Goal: Navigation & Orientation: Find specific page/section

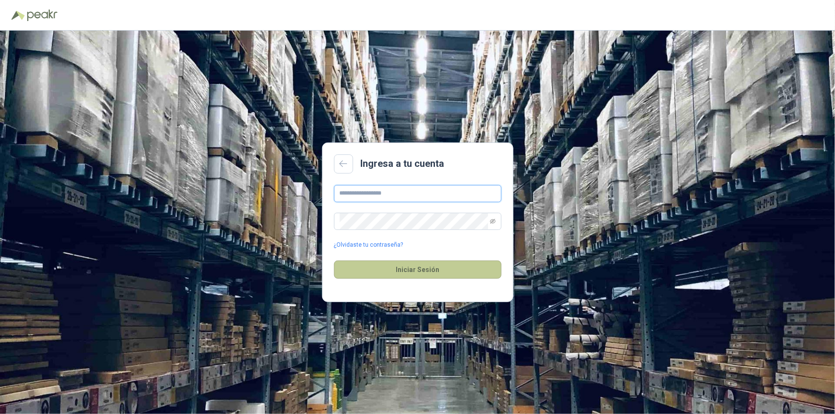
type input "**********"
click at [417, 274] on button "Iniciar Sesión" at bounding box center [417, 270] width 167 height 18
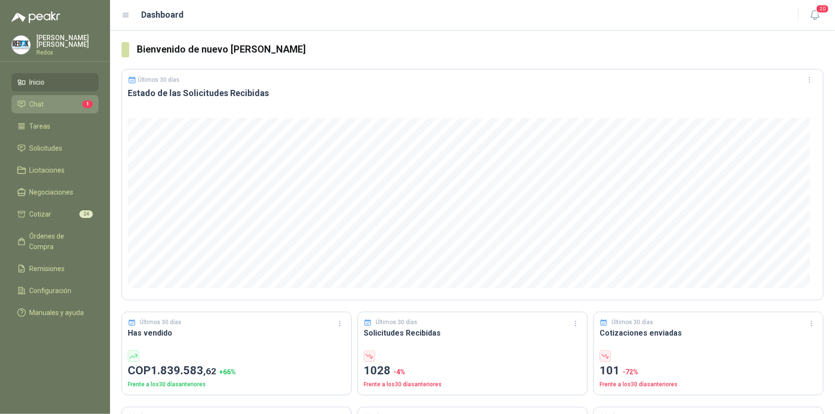
click at [31, 105] on span "Chat" at bounding box center [37, 104] width 14 height 11
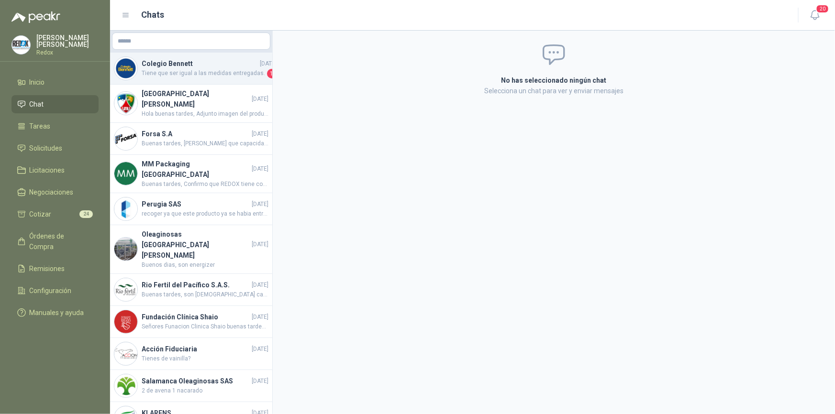
click at [175, 66] on h4 "Colegio Bennett" at bounding box center [200, 63] width 116 height 11
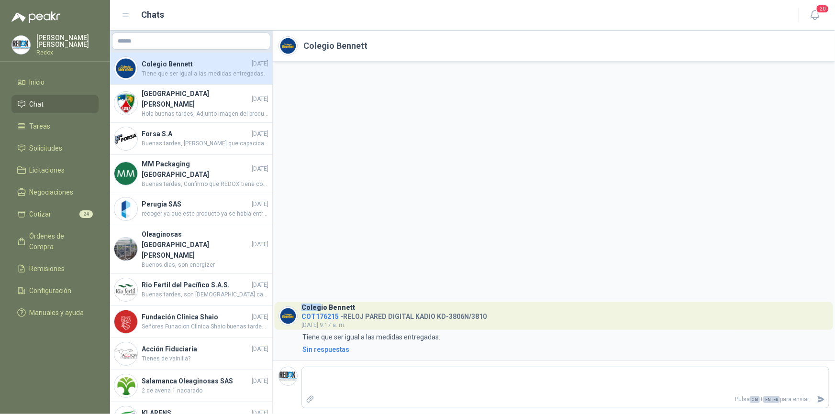
drag, startPoint x: 273, startPoint y: 86, endPoint x: 317, endPoint y: 95, distance: 44.9
click at [317, 95] on div "Colegio [PERSON_NAME] COT176215 - RELOJ PARED DIGITAL KADIO KD-3806N/3810 [DATE…" at bounding box center [554, 211] width 562 height 299
click at [184, 180] on span "Buenas tardes, Confirmo que REDOX tiene como monto minimo de despacho a partir …" at bounding box center [205, 184] width 127 height 9
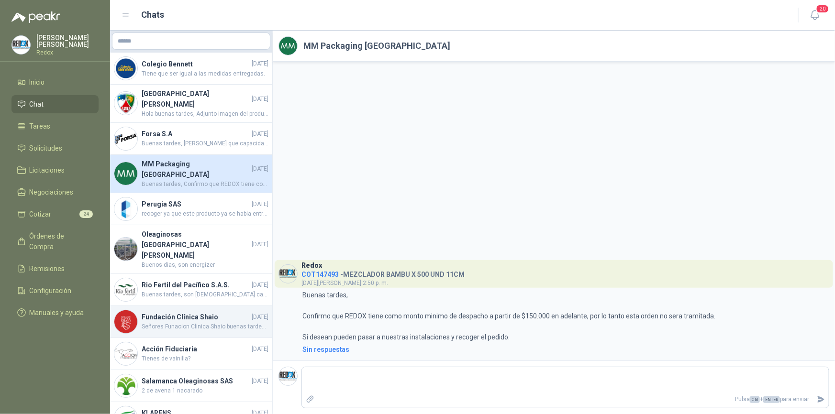
scroll to position [29, 0]
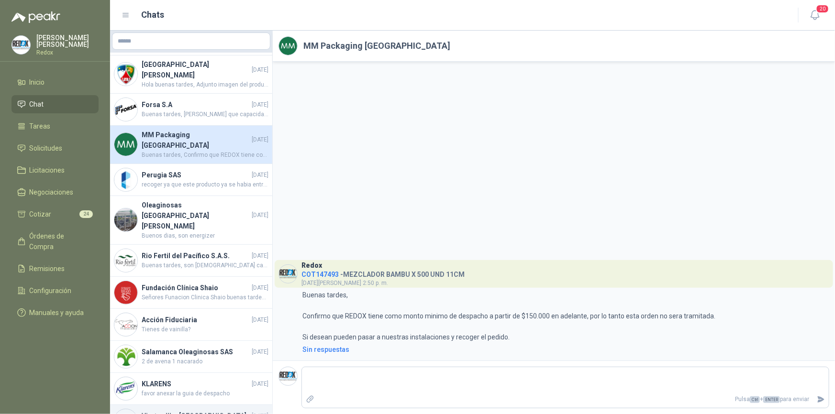
click at [198, 411] on h4 "Virutex Ilko [GEOGRAPHIC_DATA]" at bounding box center [196, 416] width 108 height 11
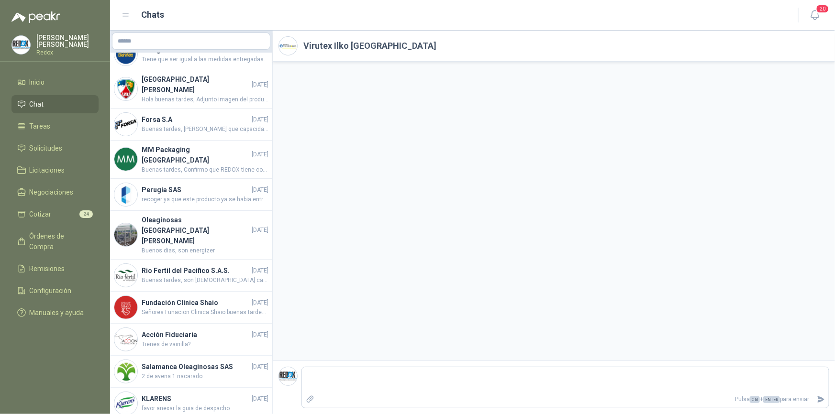
scroll to position [15, 0]
click at [48, 214] on span "Cotizar" at bounding box center [41, 214] width 22 height 11
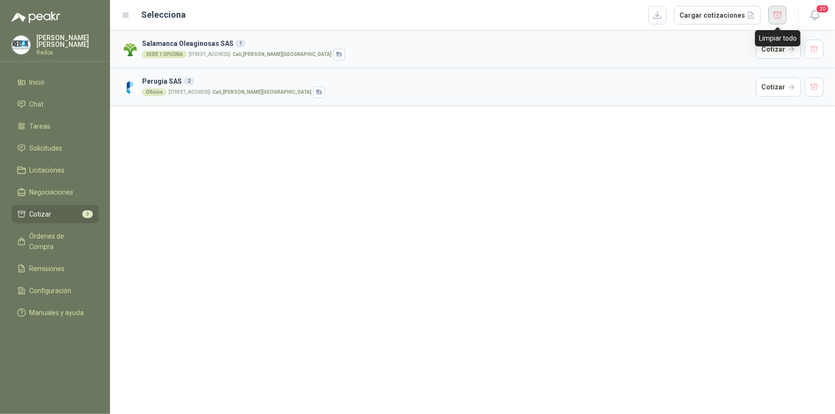
click at [780, 14] on button "button" at bounding box center [777, 15] width 18 height 19
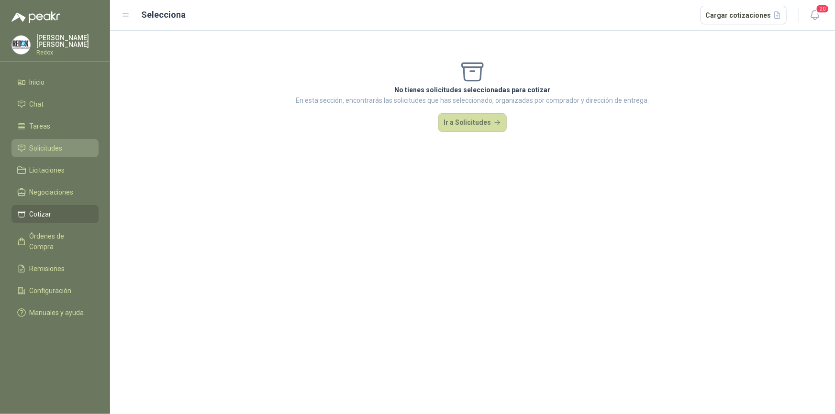
click at [42, 146] on span "Solicitudes" at bounding box center [46, 148] width 33 height 11
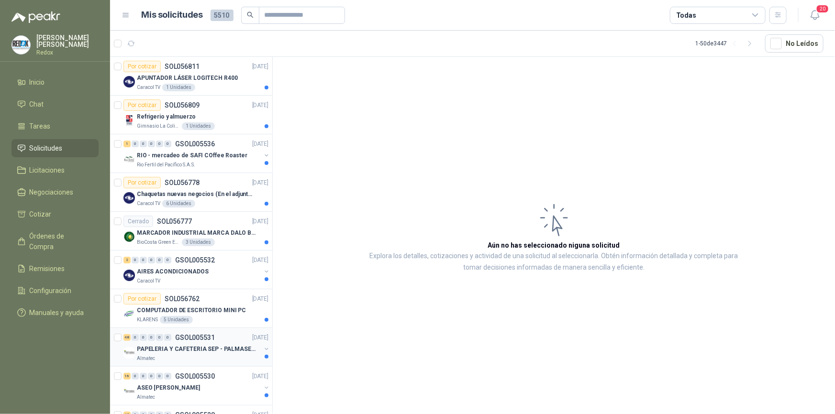
scroll to position [43, 0]
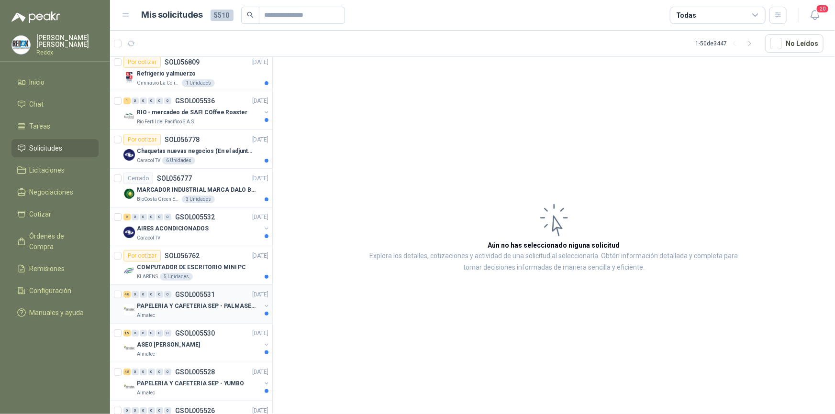
click at [142, 308] on p "PAPELERIA Y CAFETERIA SEP - PALMASECA" at bounding box center [196, 306] width 119 height 9
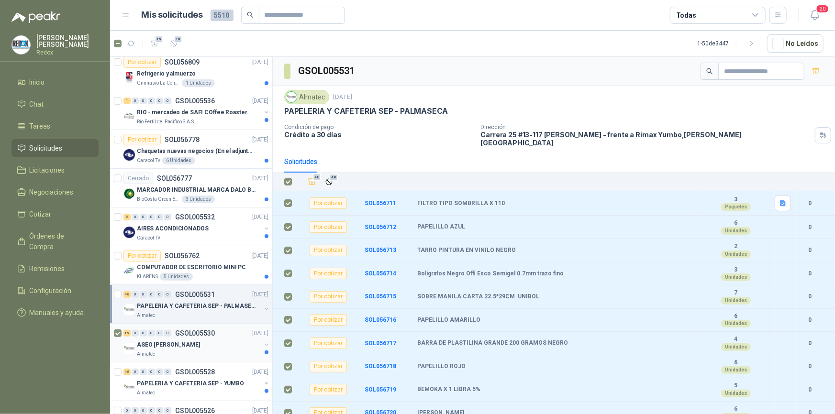
click at [148, 345] on p "ASEO [PERSON_NAME]" at bounding box center [168, 345] width 63 height 9
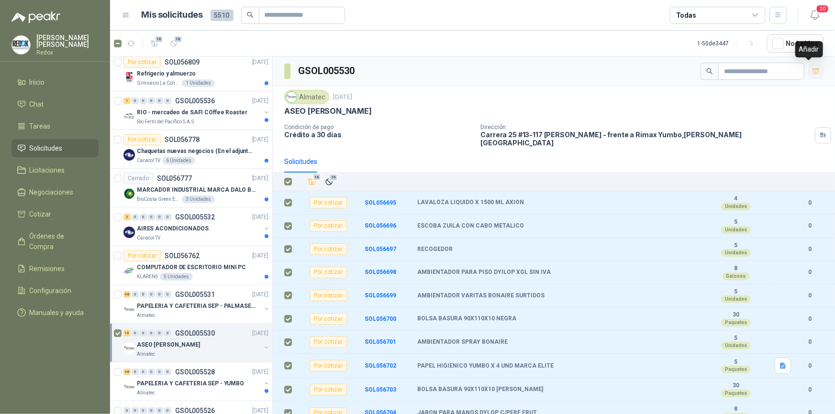
click at [812, 70] on icon "button" at bounding box center [816, 71] width 8 height 8
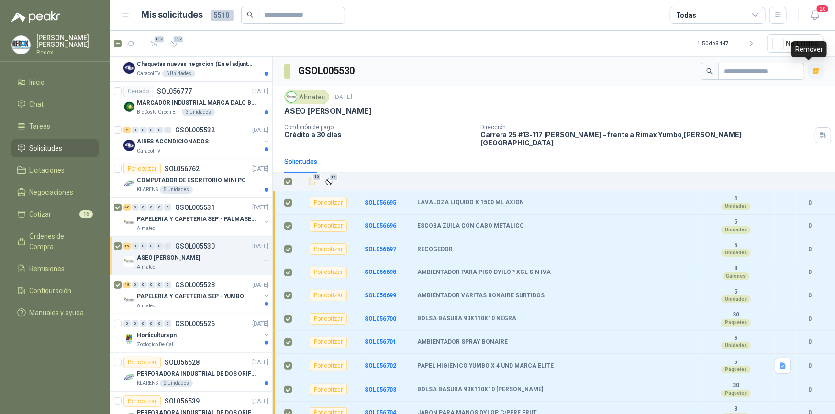
click at [813, 72] on icon "button" at bounding box center [816, 72] width 6 height 4
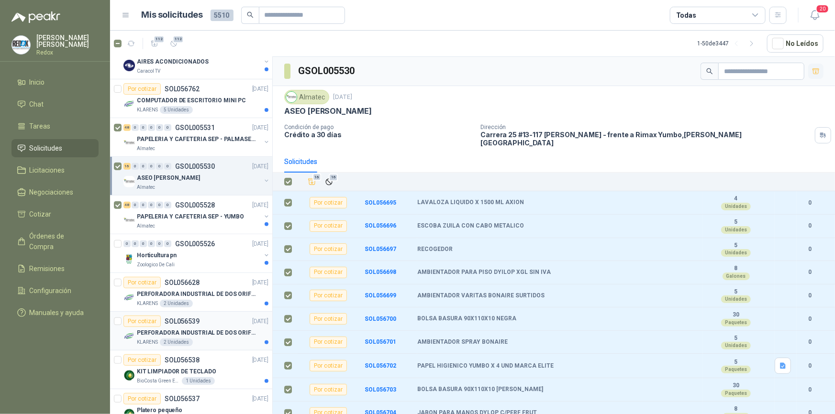
scroll to position [217, 0]
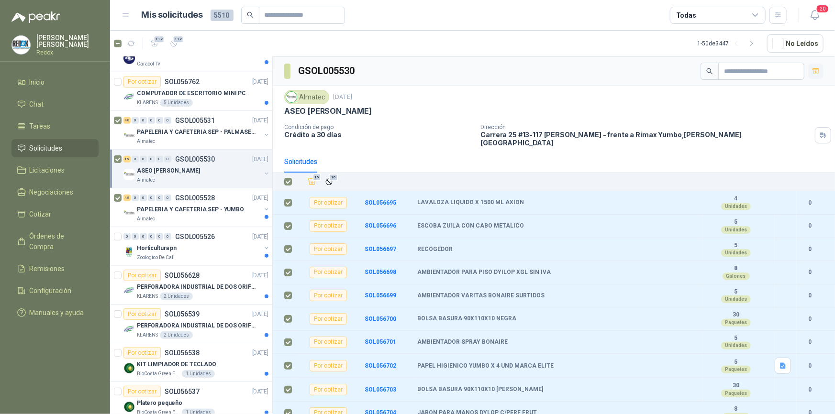
click at [38, 144] on span "Solicitudes" at bounding box center [46, 148] width 33 height 11
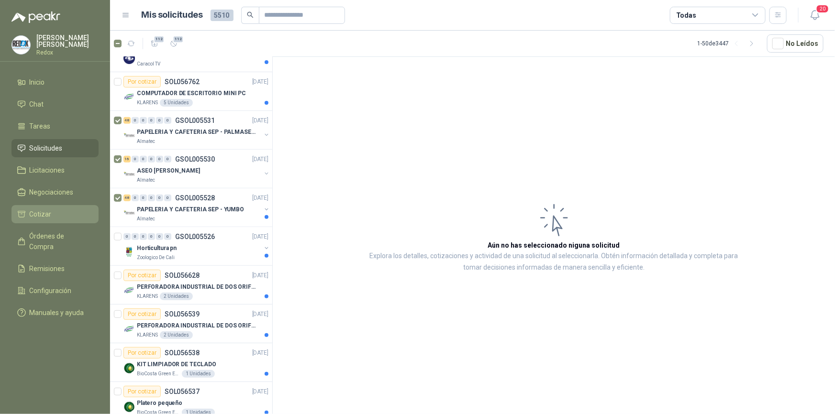
click at [38, 210] on span "Cotizar" at bounding box center [41, 214] width 22 height 11
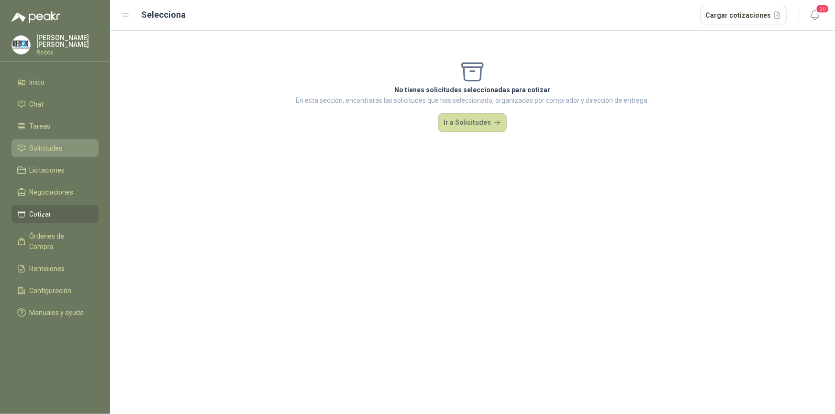
click at [51, 154] on link "Solicitudes" at bounding box center [54, 148] width 87 height 18
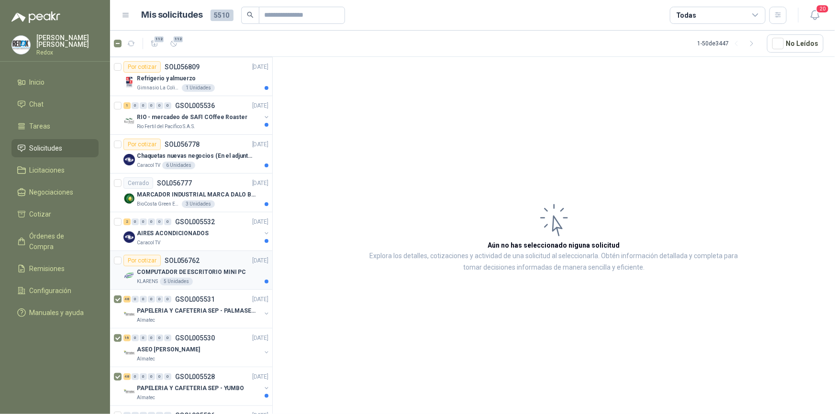
scroll to position [87, 0]
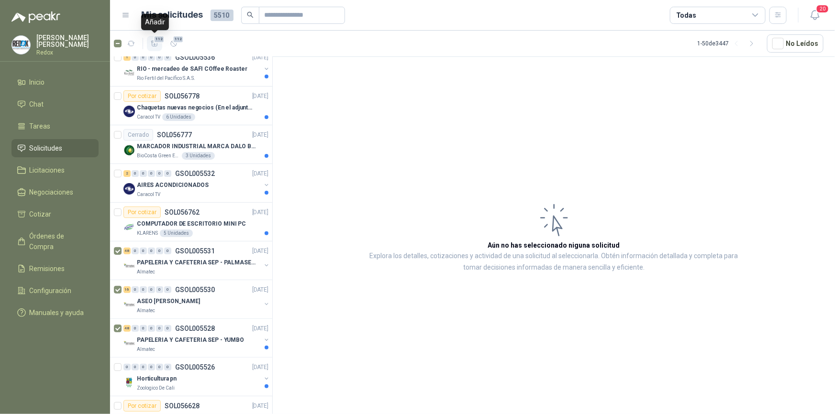
click at [155, 44] on icon "button" at bounding box center [155, 44] width 8 height 8
click at [68, 210] on li "Cotizar 112" at bounding box center [55, 214] width 76 height 11
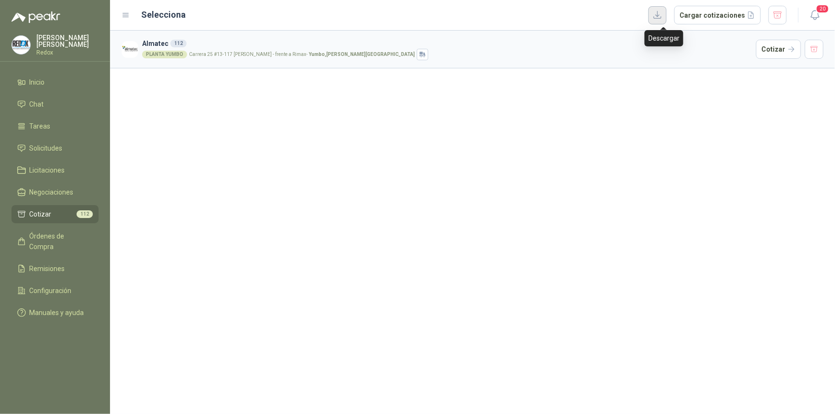
click at [662, 13] on button "button" at bounding box center [657, 15] width 18 height 18
